Goal: Information Seeking & Learning: Learn about a topic

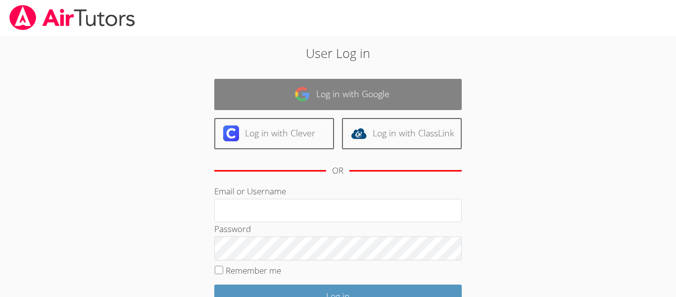
click at [236, 86] on link "Log in with Google" at bounding box center [338, 94] width 248 height 31
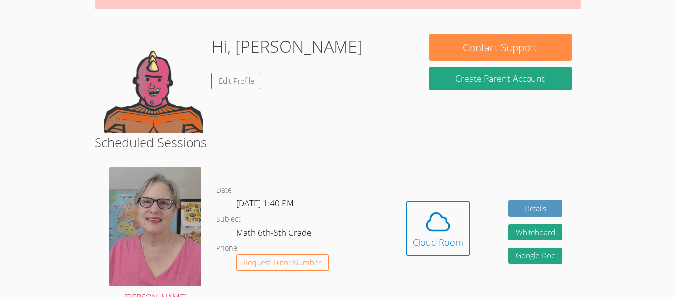
scroll to position [136, 0]
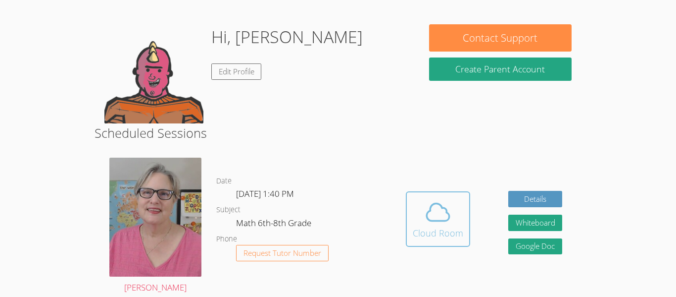
click at [430, 220] on icon at bounding box center [438, 211] width 23 height 17
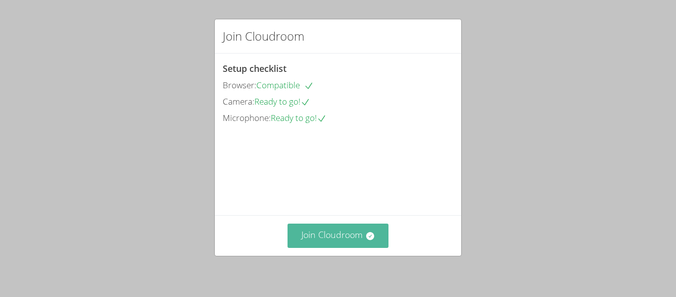
click at [374, 238] on icon at bounding box center [370, 236] width 10 height 10
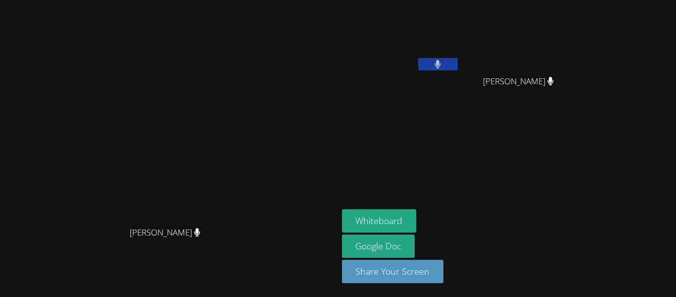
click at [243, 221] on video at bounding box center [169, 129] width 149 height 186
click at [417, 213] on button "Whiteboard" at bounding box center [379, 220] width 75 height 23
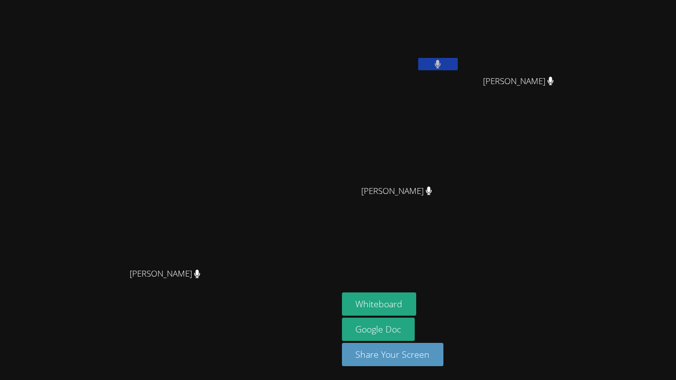
click at [458, 63] on button at bounding box center [438, 64] width 40 height 12
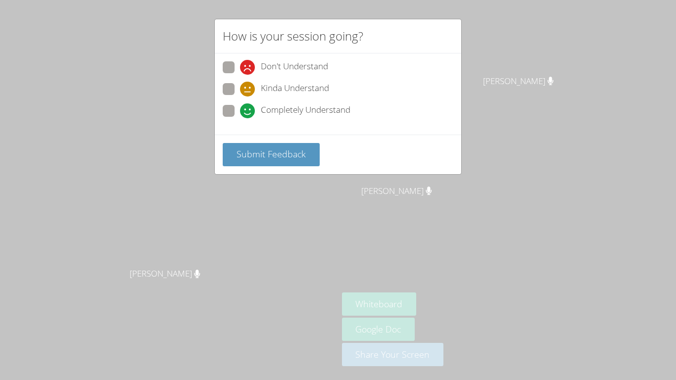
click at [248, 112] on icon at bounding box center [247, 110] width 15 height 15
click at [248, 112] on input "Completely Understand" at bounding box center [244, 109] width 8 height 8
radio input "true"
click at [244, 154] on span "Submit Feedback" at bounding box center [271, 154] width 69 height 12
